Goal: Contribute content: Contribute content

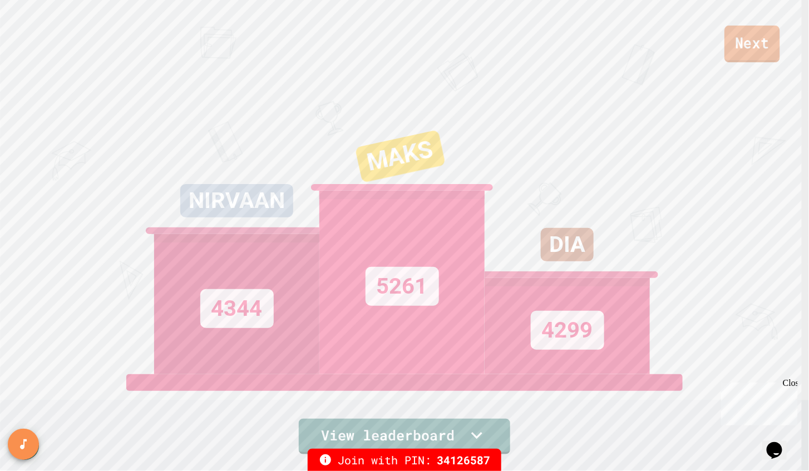
click at [733, 57] on link "Next" at bounding box center [751, 44] width 55 height 37
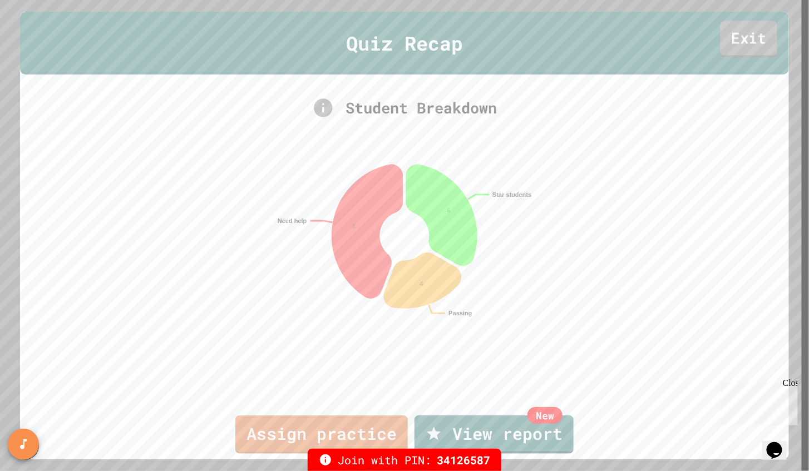
click at [743, 52] on link "Exit" at bounding box center [748, 39] width 57 height 37
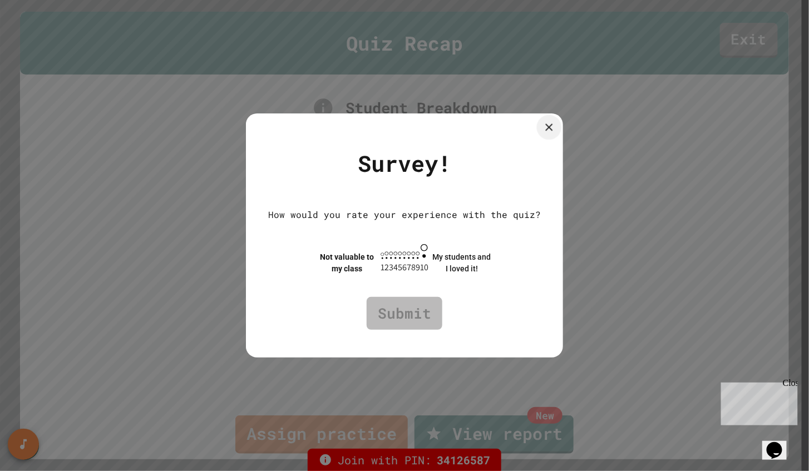
click at [555, 121] on icon at bounding box center [549, 127] width 12 height 12
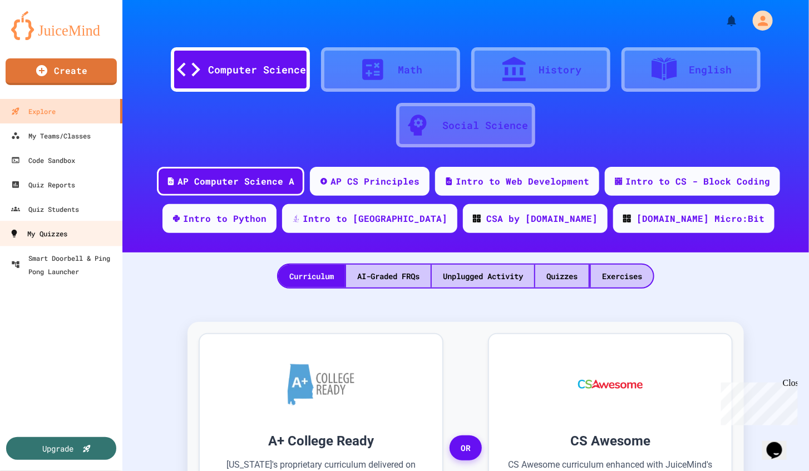
click at [42, 236] on div "My Quizzes" at bounding box center [38, 234] width 58 height 14
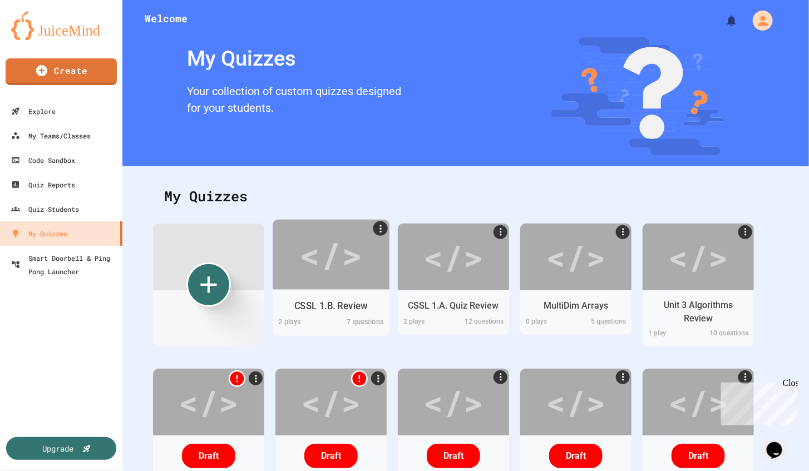
click at [313, 272] on div "</>" at bounding box center [330, 254] width 63 height 53
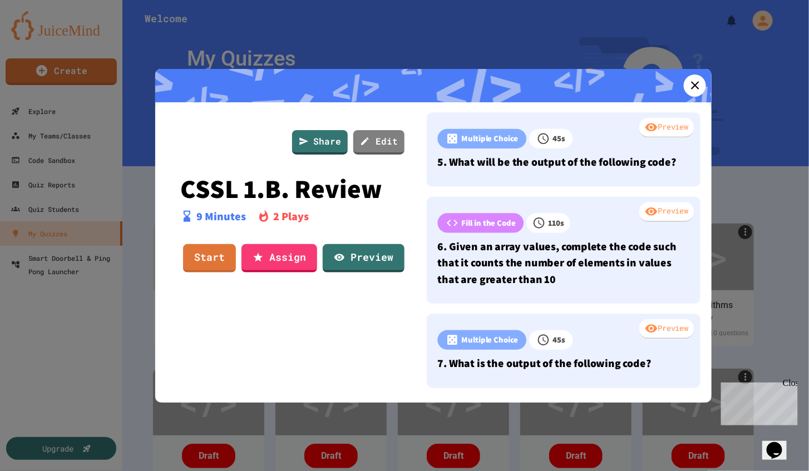
scroll to position [401, 0]
click at [376, 141] on link "Edit" at bounding box center [378, 142] width 51 height 24
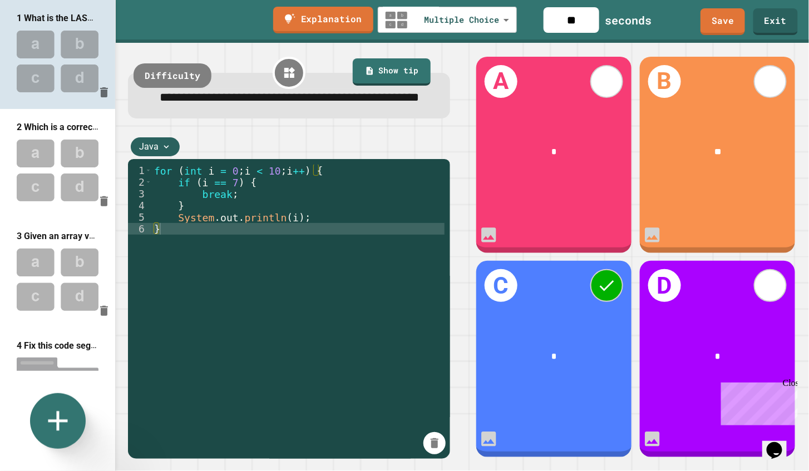
scroll to position [359, 0]
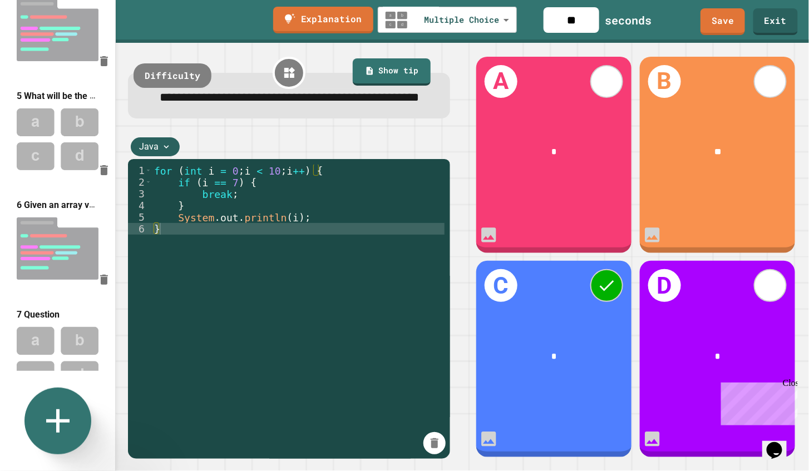
click at [48, 413] on icon at bounding box center [58, 421] width 40 height 40
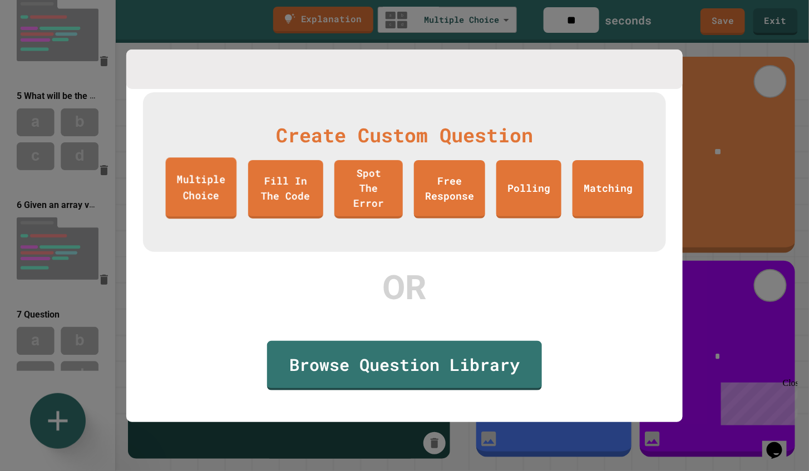
click at [209, 205] on link "Multiple Choice" at bounding box center [201, 187] width 71 height 61
type input "**"
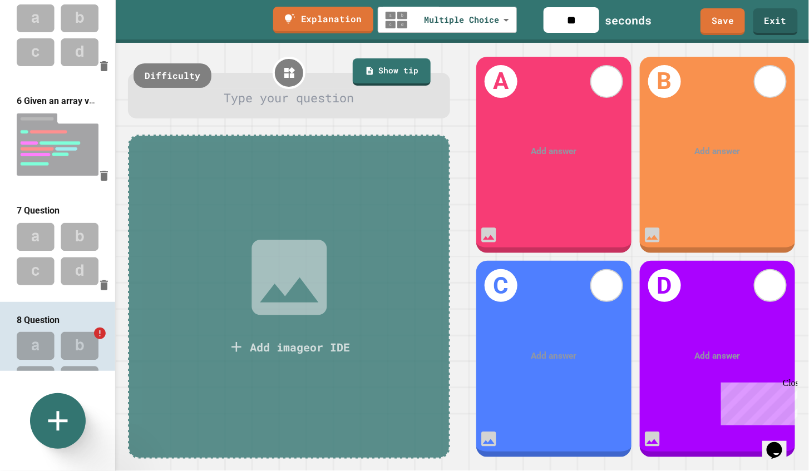
click at [297, 92] on div at bounding box center [289, 98] width 289 height 18
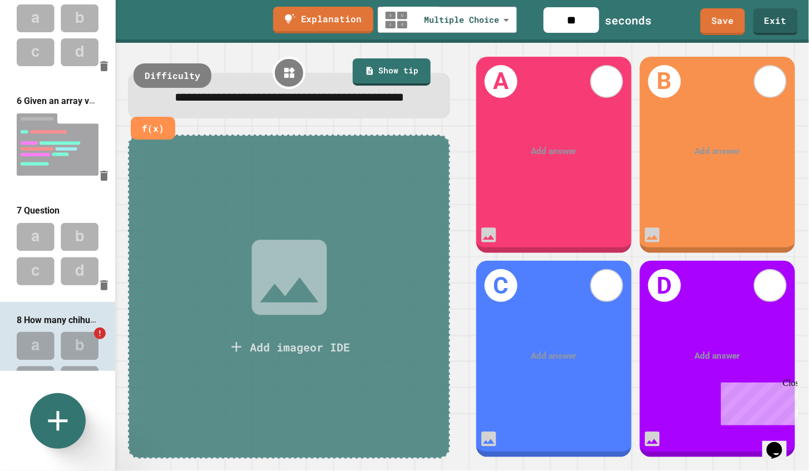
click at [290, 253] on icon at bounding box center [289, 277] width 75 height 75
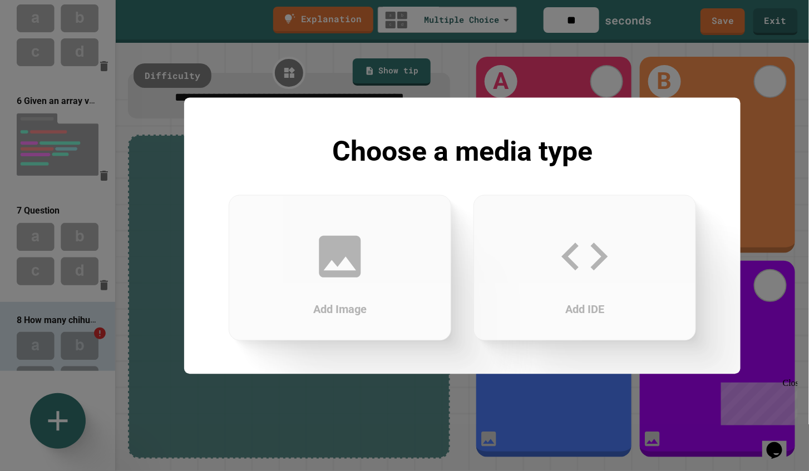
click at [342, 250] on icon at bounding box center [340, 257] width 42 height 42
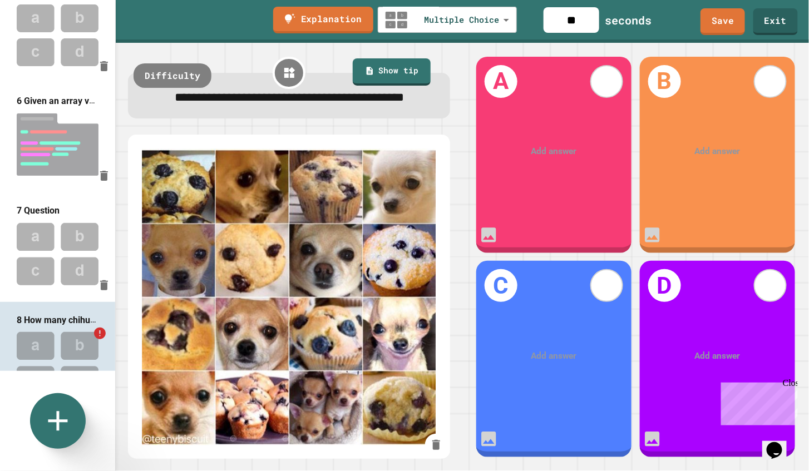
click at [536, 140] on div "Add answer" at bounding box center [554, 152] width 156 height 48
click at [538, 146] on div at bounding box center [554, 151] width 120 height 13
click at [556, 26] on input "**" at bounding box center [572, 20] width 56 height 26
type input "**"
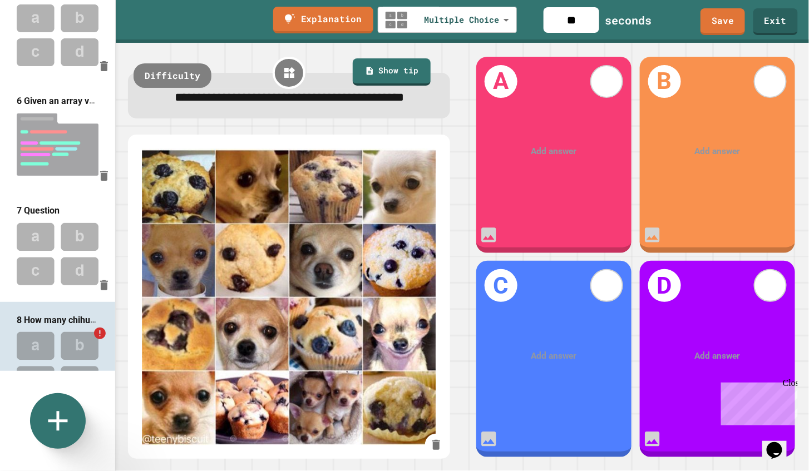
click at [546, 172] on div "Add answer" at bounding box center [554, 152] width 156 height 48
click at [548, 155] on div at bounding box center [554, 151] width 120 height 13
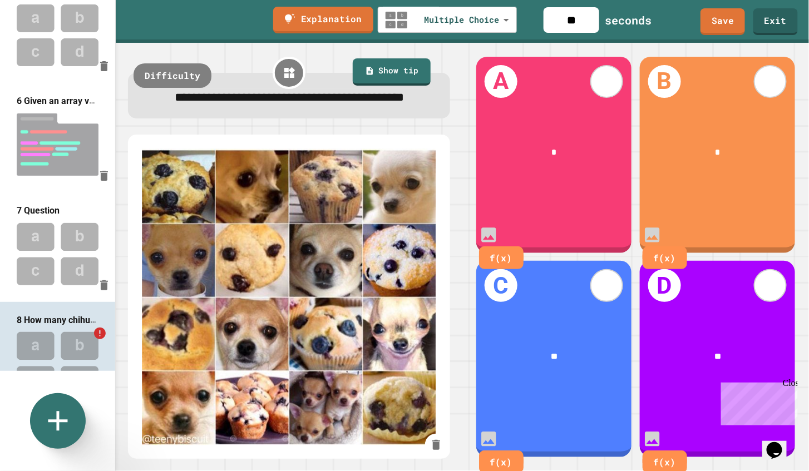
click at [793, 386] on div "Close" at bounding box center [789, 385] width 14 height 14
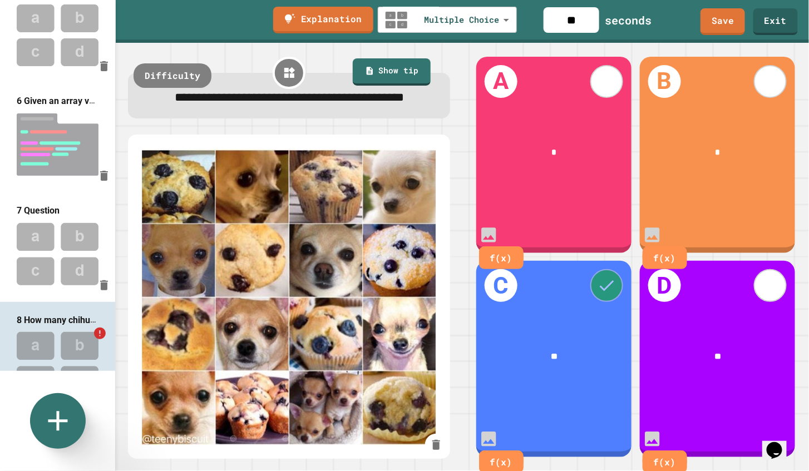
click at [609, 288] on icon at bounding box center [606, 285] width 19 height 19
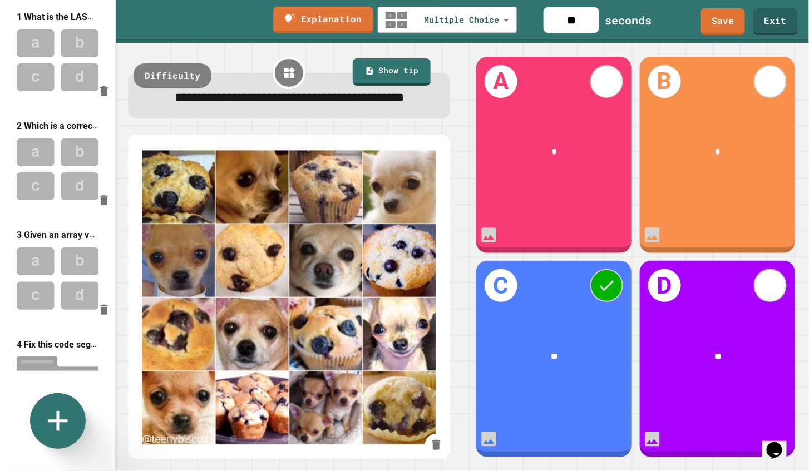
scroll to position [0, 0]
click at [61, 81] on img at bounding box center [57, 61] width 115 height 73
type input "**"
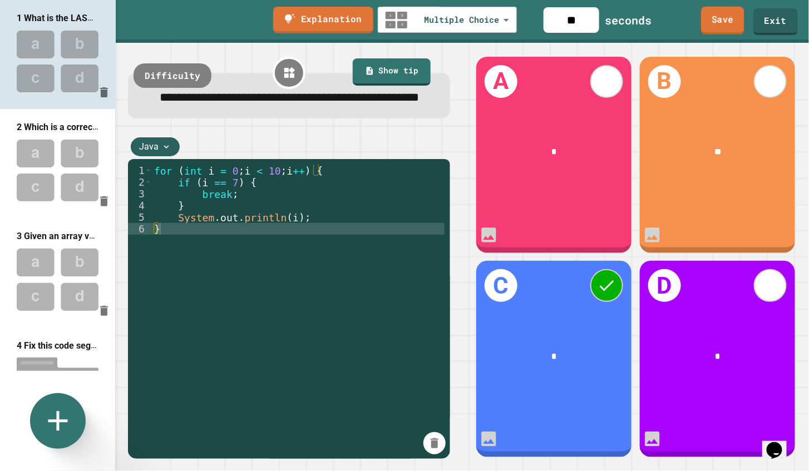
click at [728, 13] on link "Save" at bounding box center [722, 21] width 43 height 28
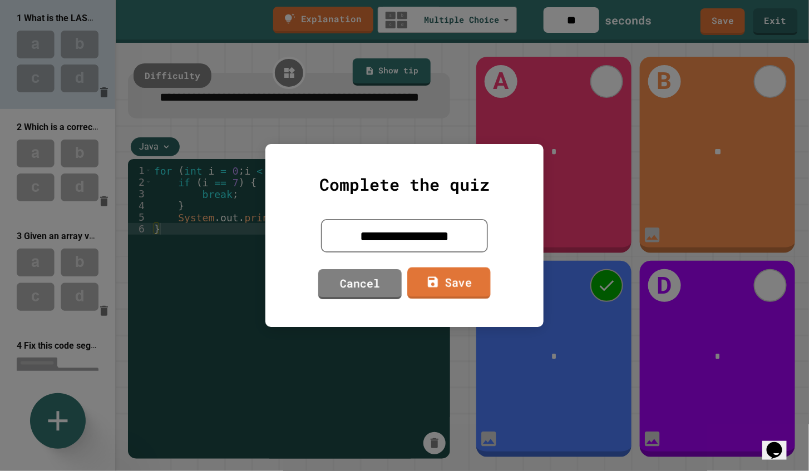
click at [438, 281] on icon at bounding box center [433, 282] width 10 height 11
type textarea "*"
